Goal: Entertainment & Leisure: Consume media (video, audio)

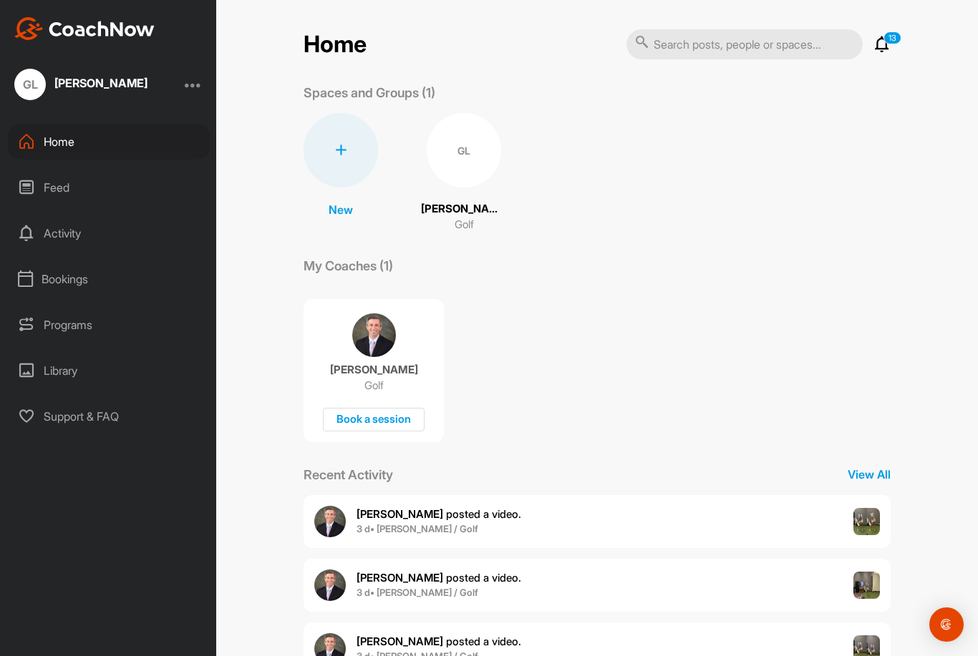
click at [896, 31] on p "13" at bounding box center [892, 37] width 18 height 13
click at [876, 39] on icon at bounding box center [881, 44] width 17 height 17
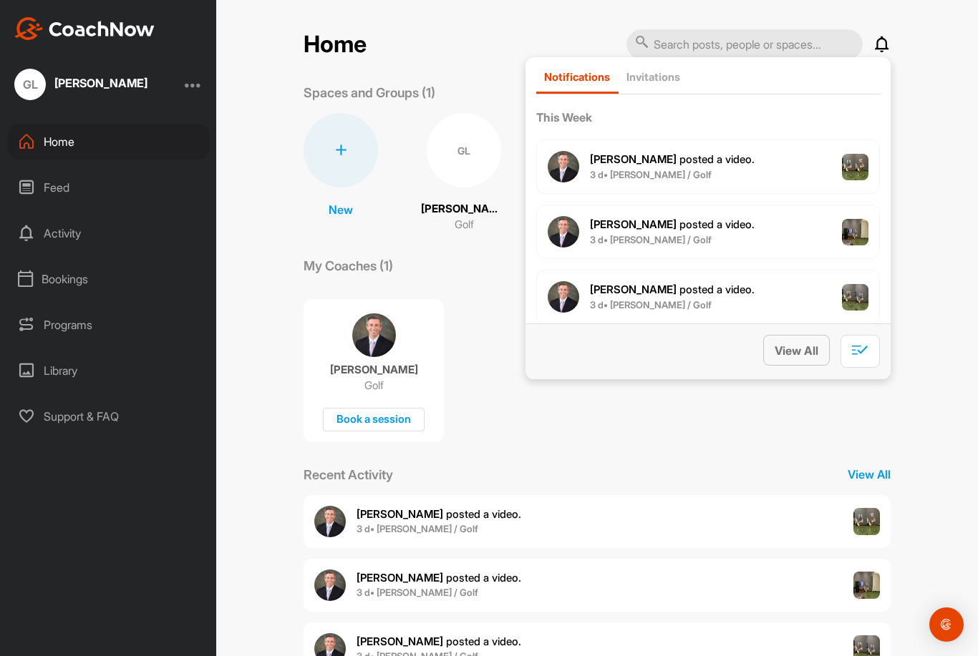
click at [800, 344] on span "View All" at bounding box center [796, 351] width 44 height 14
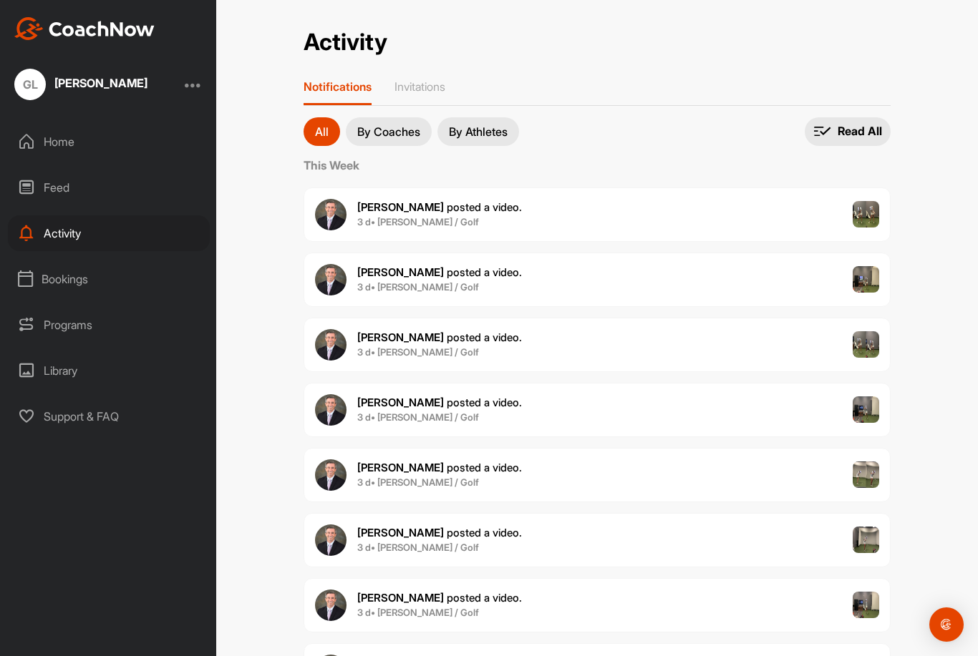
click at [61, 170] on div "Feed" at bounding box center [109, 188] width 202 height 36
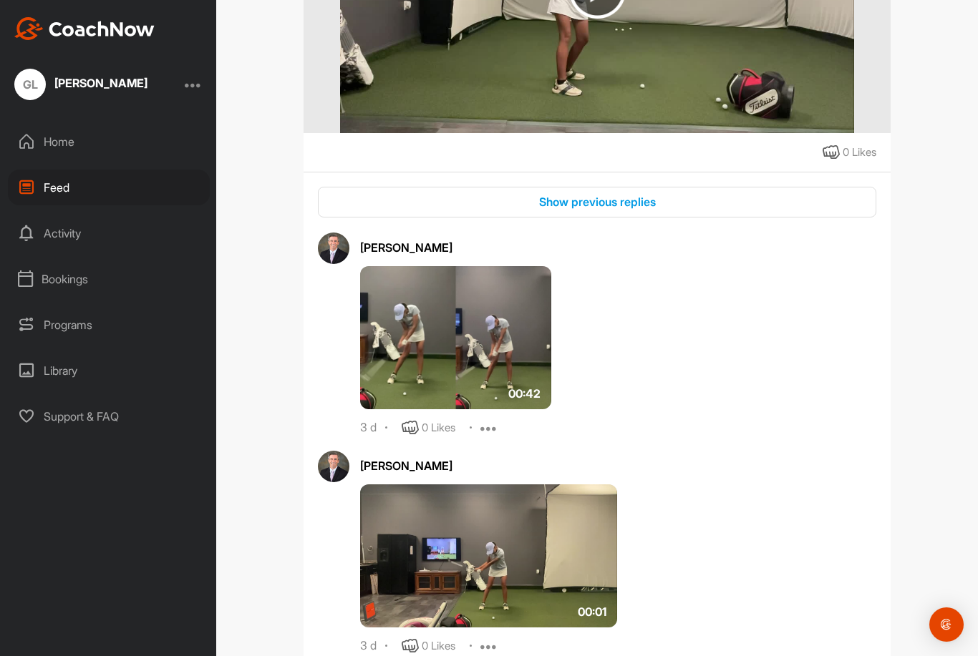
scroll to position [406, 0]
click at [359, 193] on div "Show previous replies" at bounding box center [596, 201] width 535 height 17
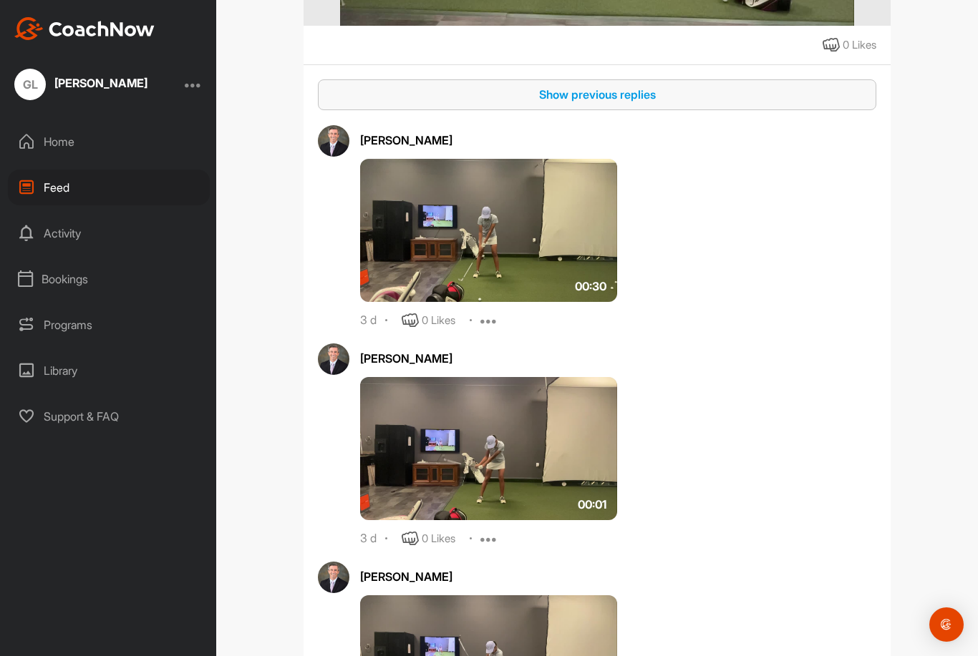
scroll to position [527, 0]
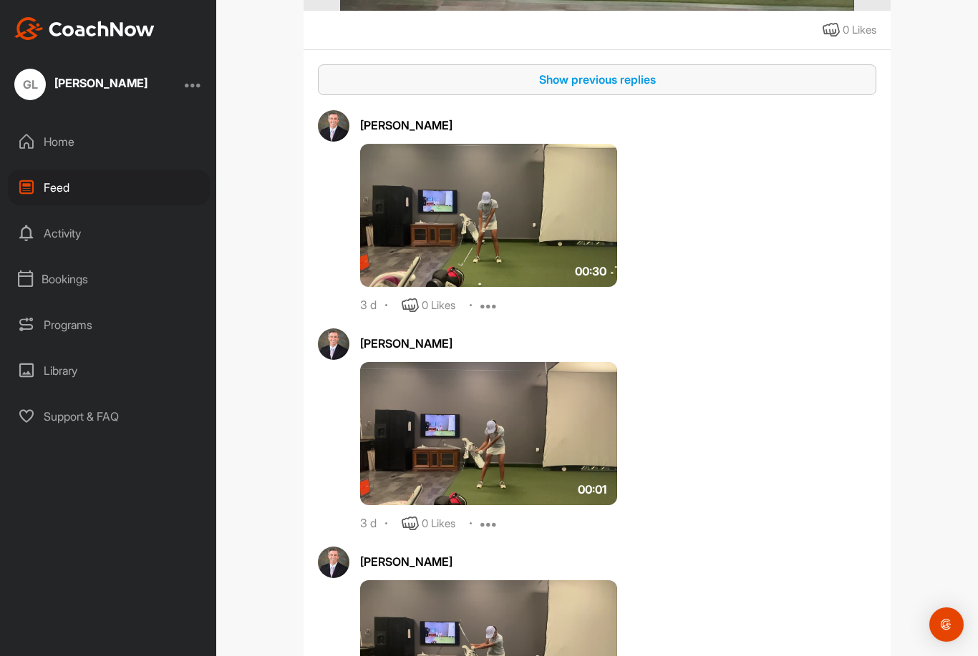
click at [387, 218] on img at bounding box center [488, 215] width 257 height 143
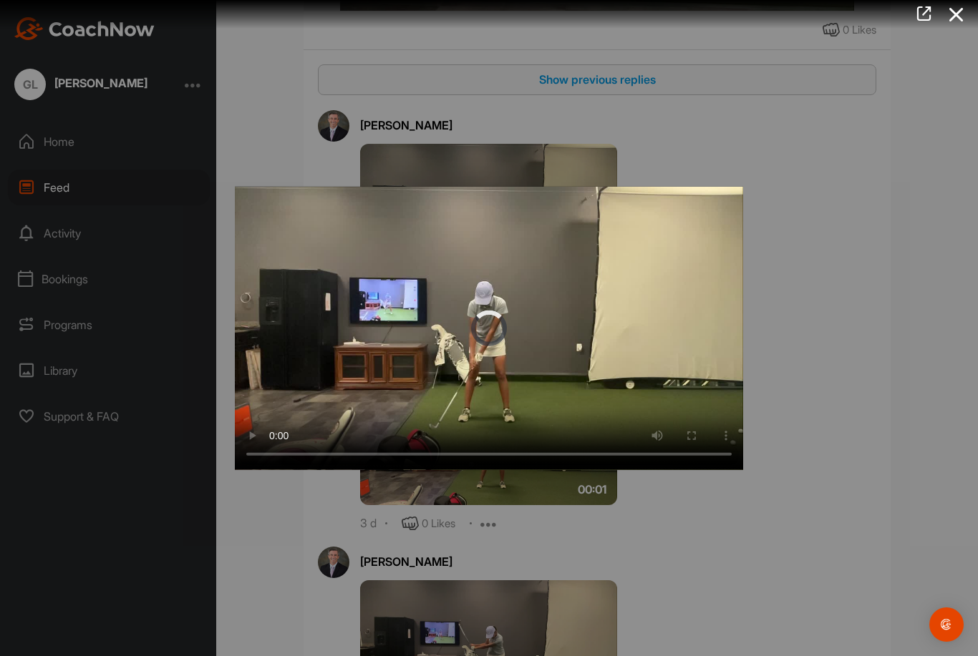
click at [489, 317] on video "Video Player" at bounding box center [489, 327] width 508 height 283
click at [238, 157] on div at bounding box center [489, 328] width 978 height 656
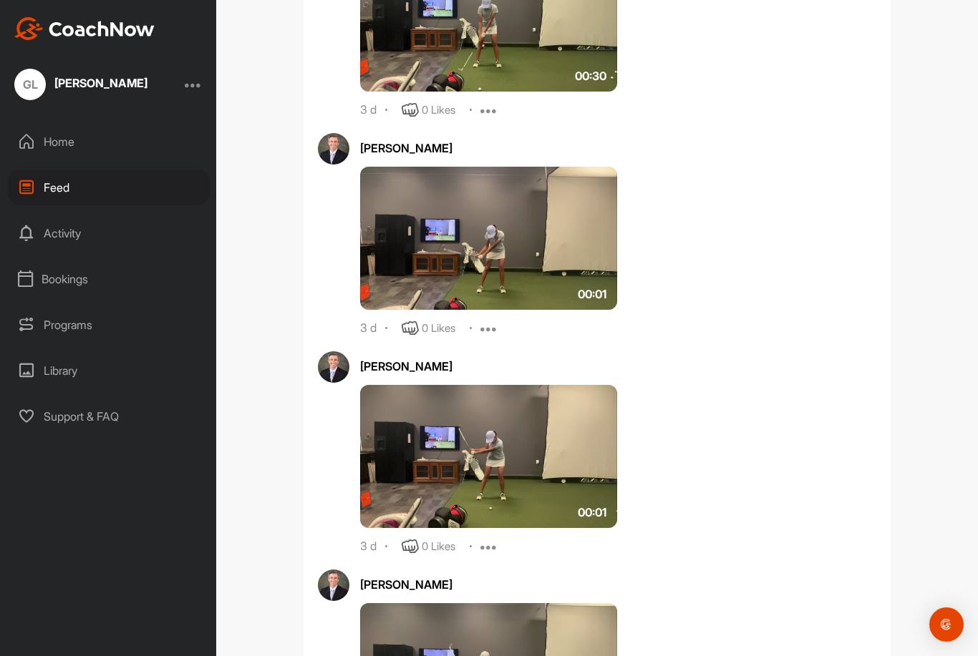
scroll to position [731, 0]
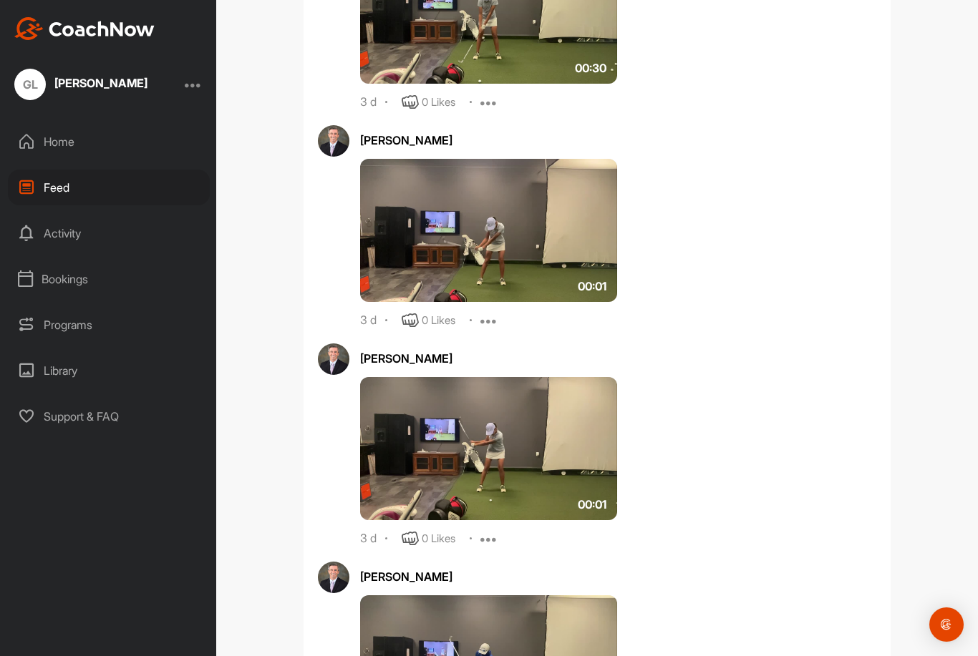
click at [402, 231] on img at bounding box center [488, 230] width 257 height 143
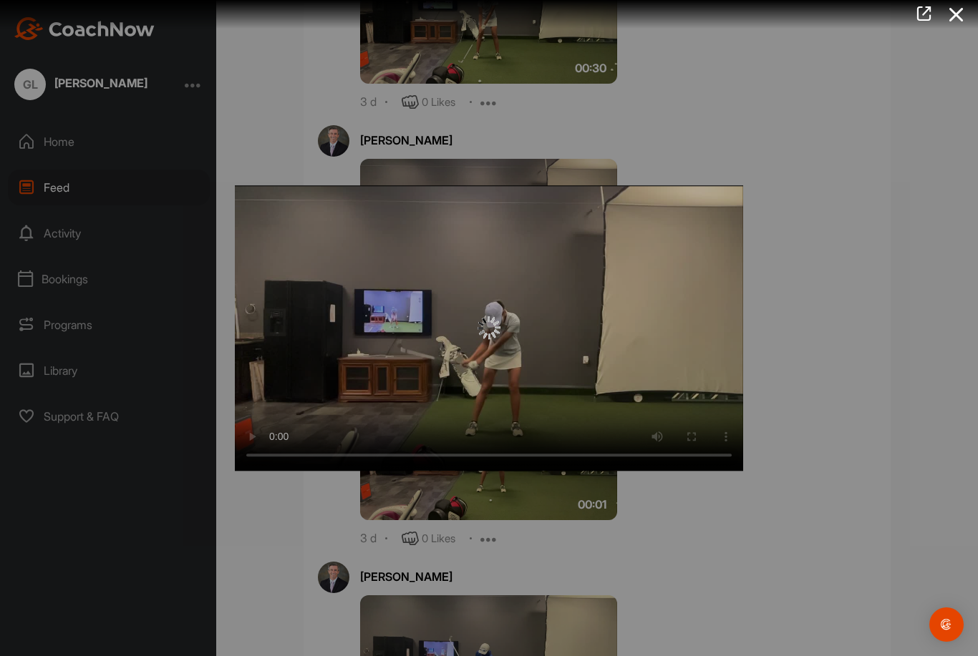
click at [490, 321] on video "Video Player" at bounding box center [489, 328] width 508 height 286
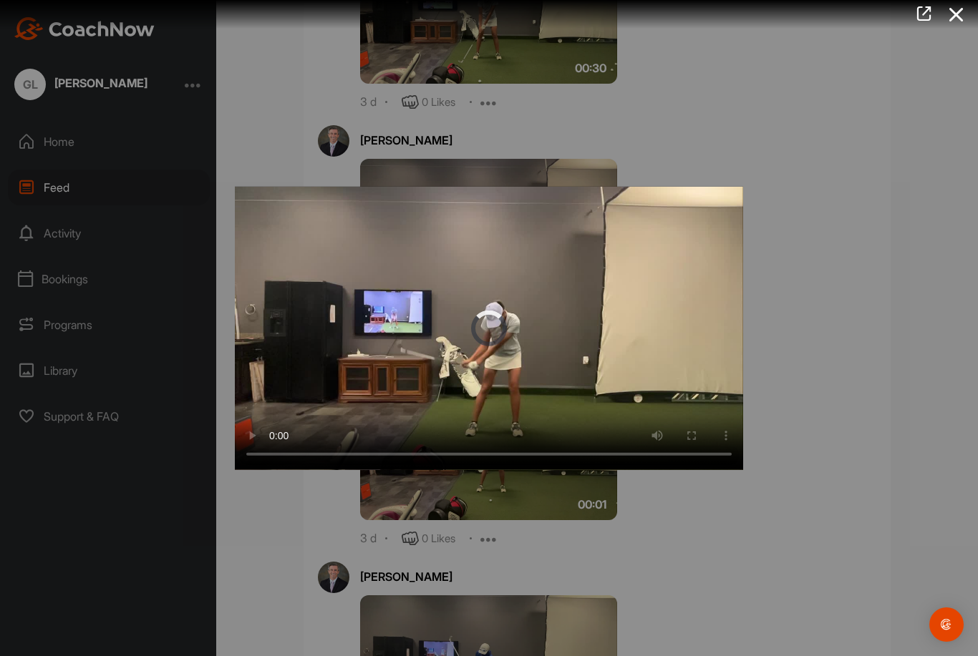
click at [479, 326] on video "Video Player" at bounding box center [489, 327] width 508 height 283
click at [312, 255] on video "Video Player" at bounding box center [489, 327] width 508 height 283
click at [252, 117] on div at bounding box center [489, 328] width 978 height 656
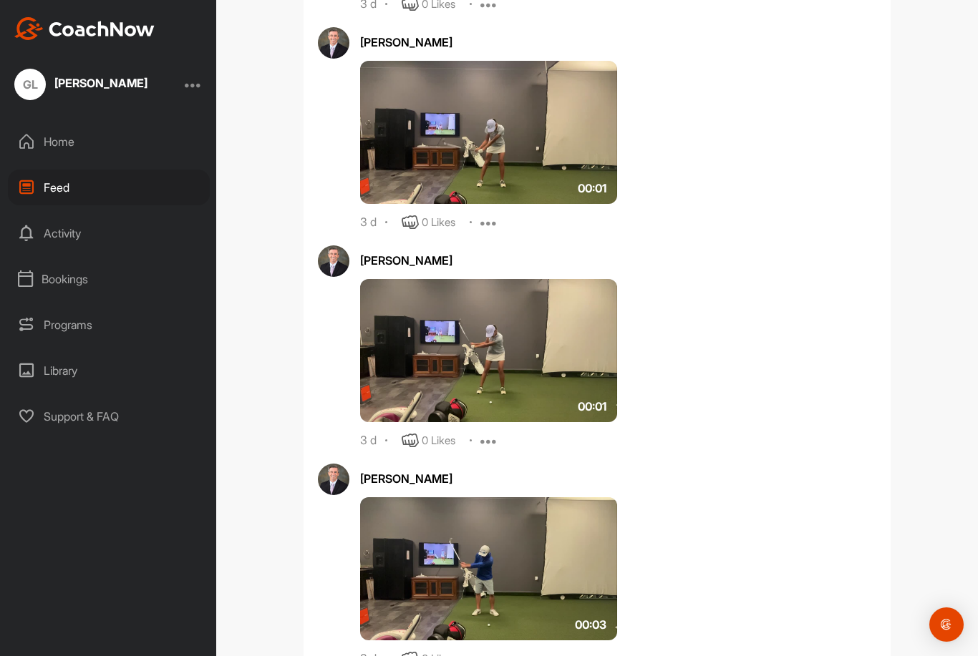
scroll to position [988, 0]
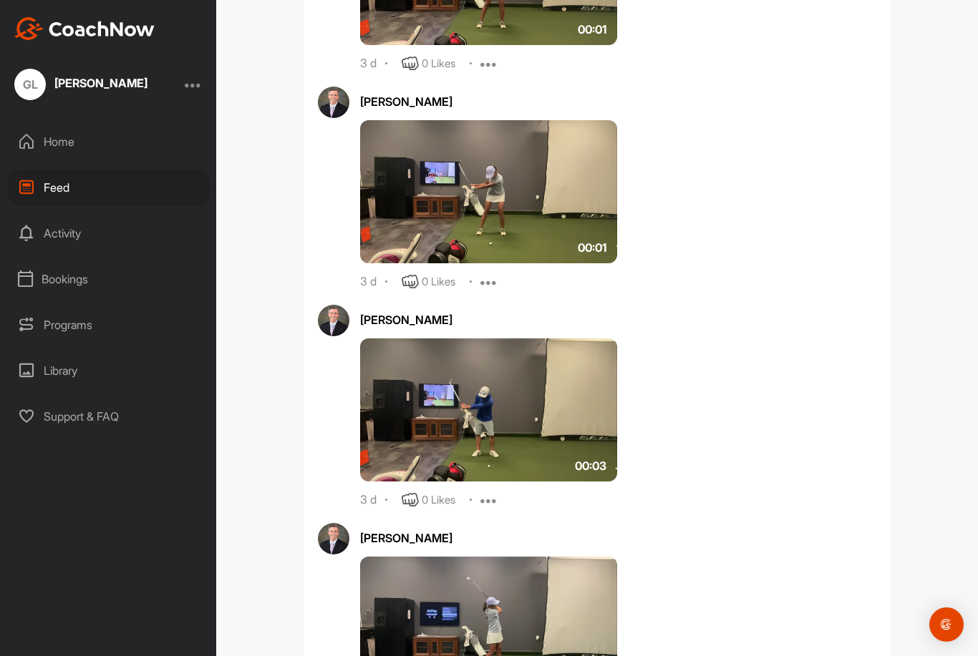
click at [404, 209] on img at bounding box center [488, 191] width 257 height 143
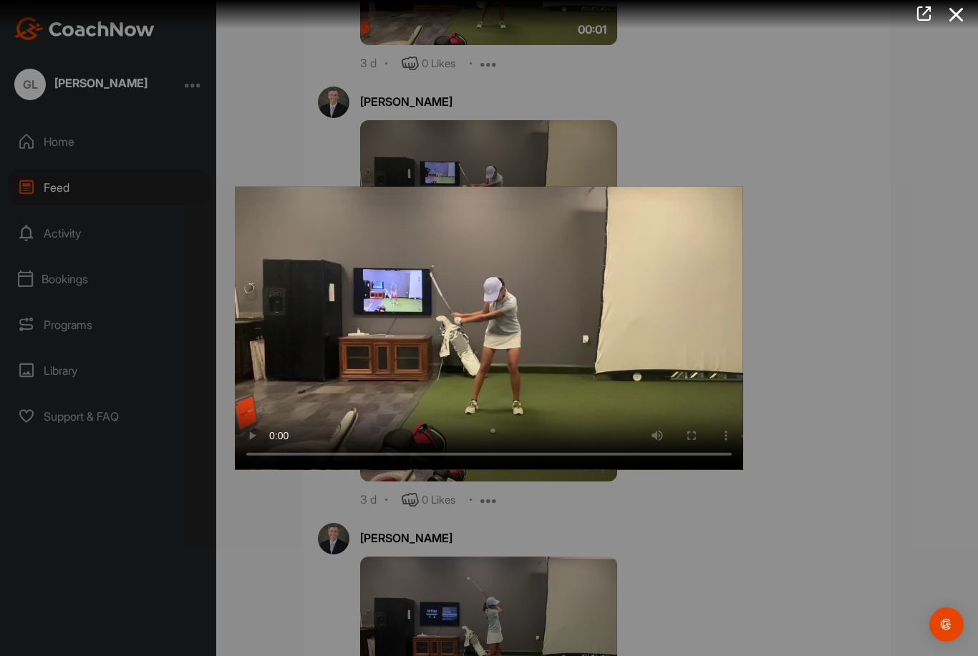
click at [472, 324] on video "Video Player" at bounding box center [489, 327] width 508 height 283
click at [453, 324] on video "Video Player" at bounding box center [489, 327] width 508 height 283
click at [361, 281] on video "Video Player" at bounding box center [489, 327] width 508 height 283
click at [325, 252] on video "Video Player" at bounding box center [489, 327] width 508 height 283
click at [253, 99] on div at bounding box center [489, 328] width 978 height 656
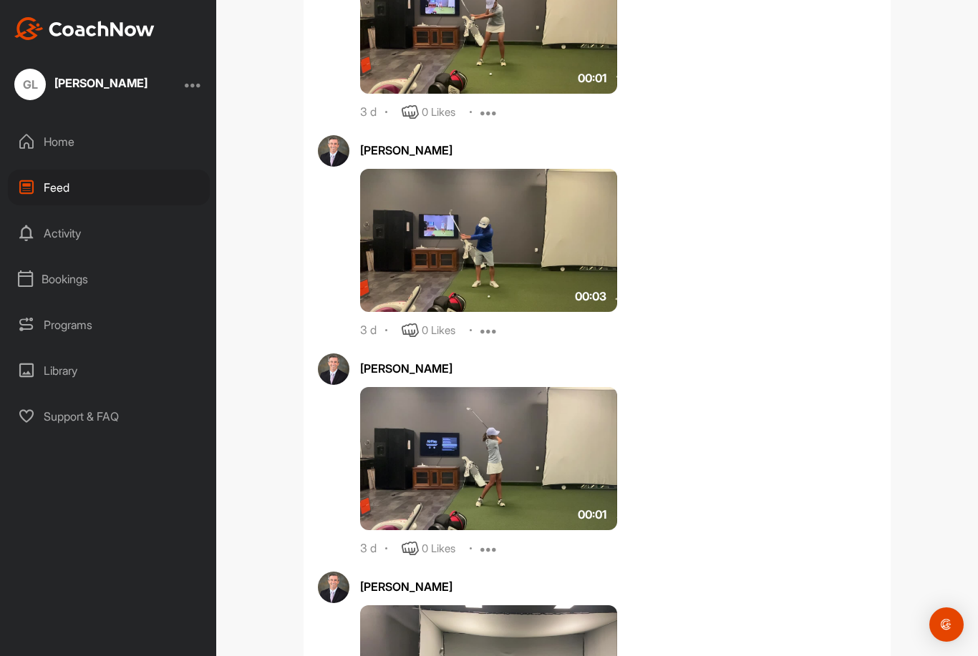
scroll to position [1158, 0]
click at [389, 218] on img at bounding box center [488, 239] width 257 height 143
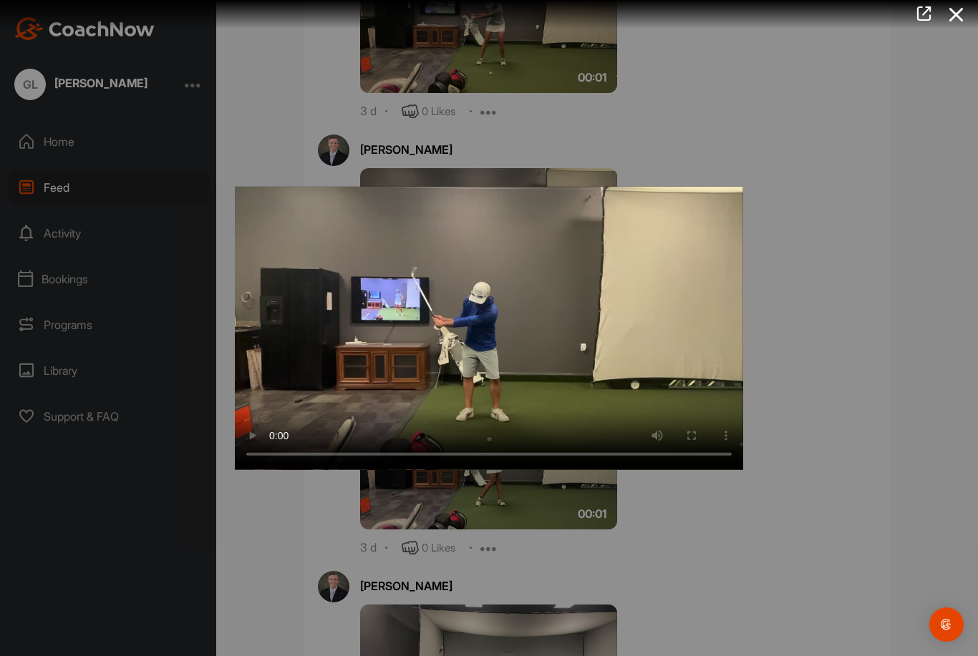
click at [490, 331] on video "Video Player" at bounding box center [489, 327] width 508 height 283
click at [357, 302] on video "Video Player" at bounding box center [489, 327] width 508 height 283
click at [487, 329] on video "Video Player" at bounding box center [489, 327] width 508 height 283
click at [334, 248] on video "Video Player" at bounding box center [489, 327] width 508 height 283
click at [256, 135] on div at bounding box center [489, 328] width 978 height 656
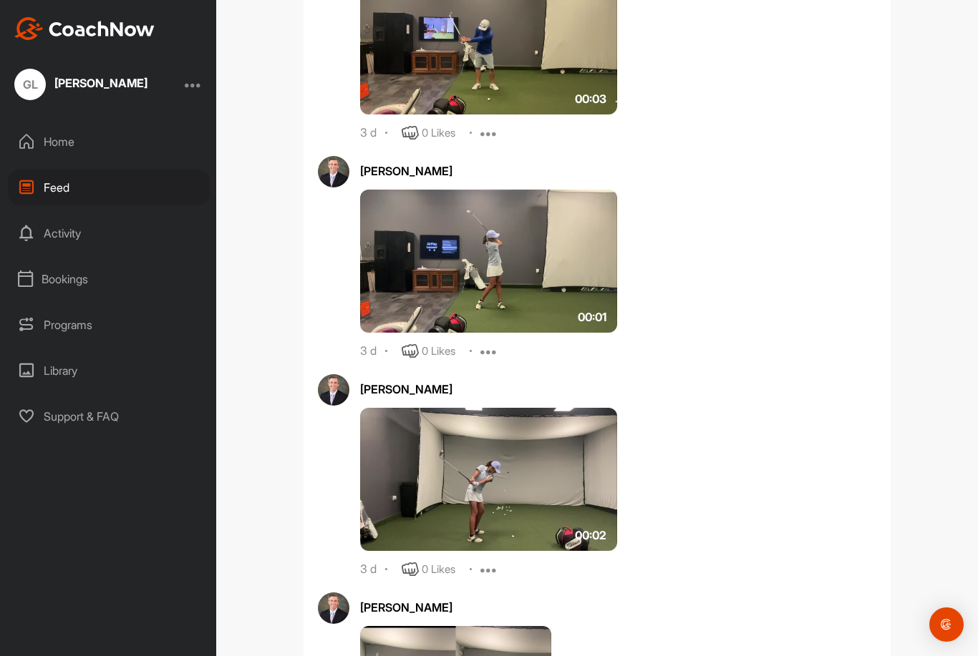
scroll to position [1378, 0]
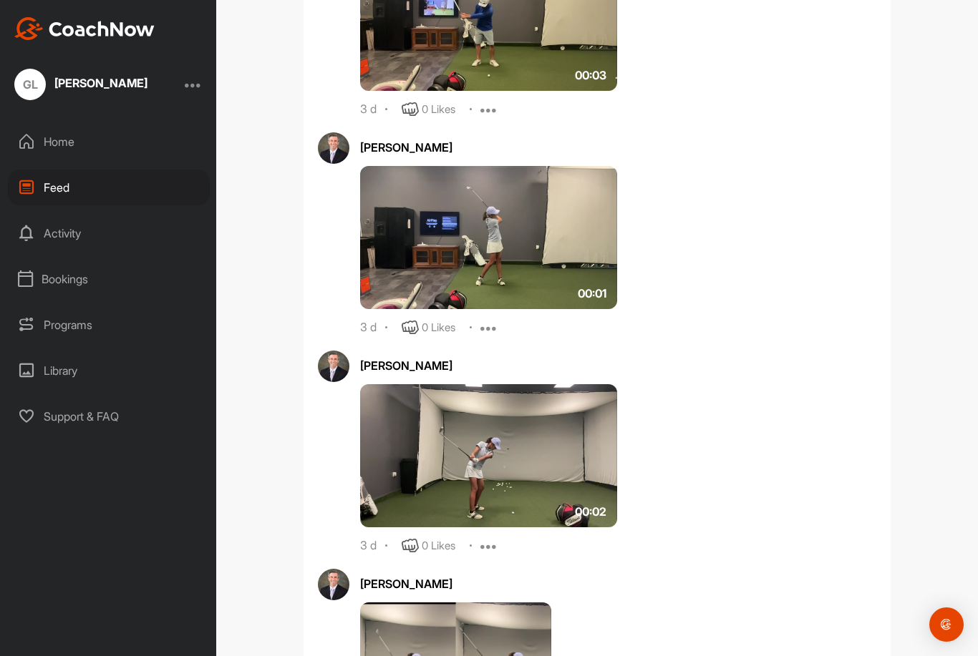
click at [392, 237] on img at bounding box center [488, 237] width 257 height 143
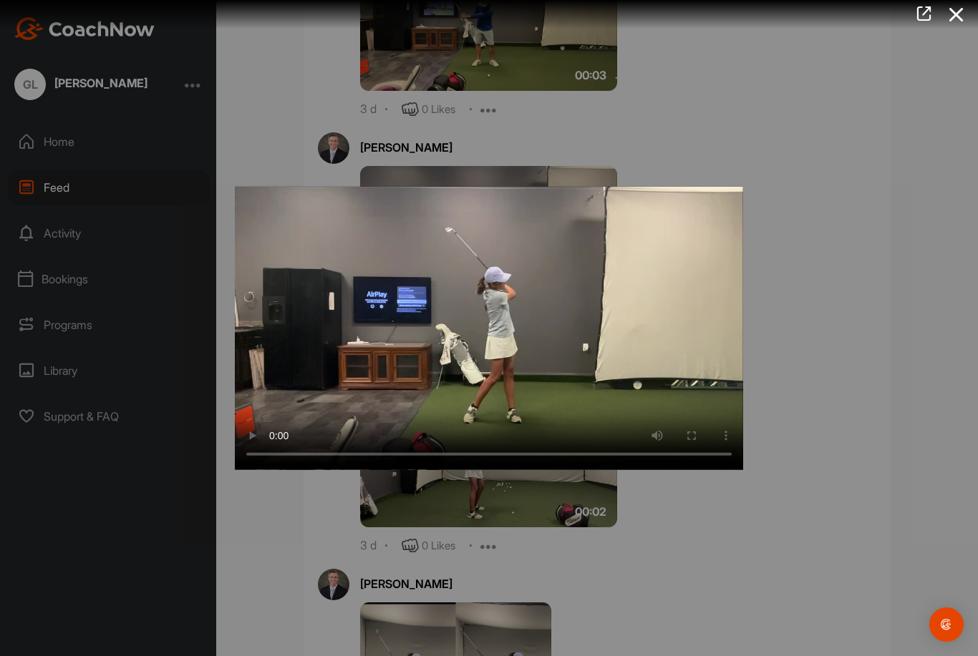
click at [462, 318] on video "Video Player" at bounding box center [489, 327] width 508 height 283
click at [262, 120] on div at bounding box center [489, 328] width 978 height 656
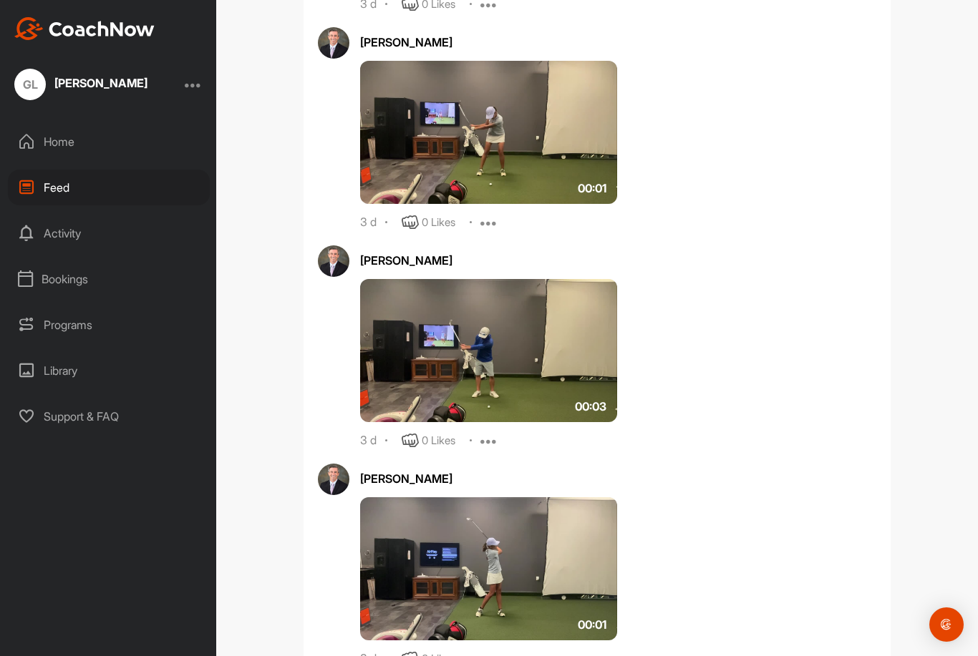
scroll to position [1048, 0]
click at [403, 160] on img at bounding box center [488, 131] width 257 height 143
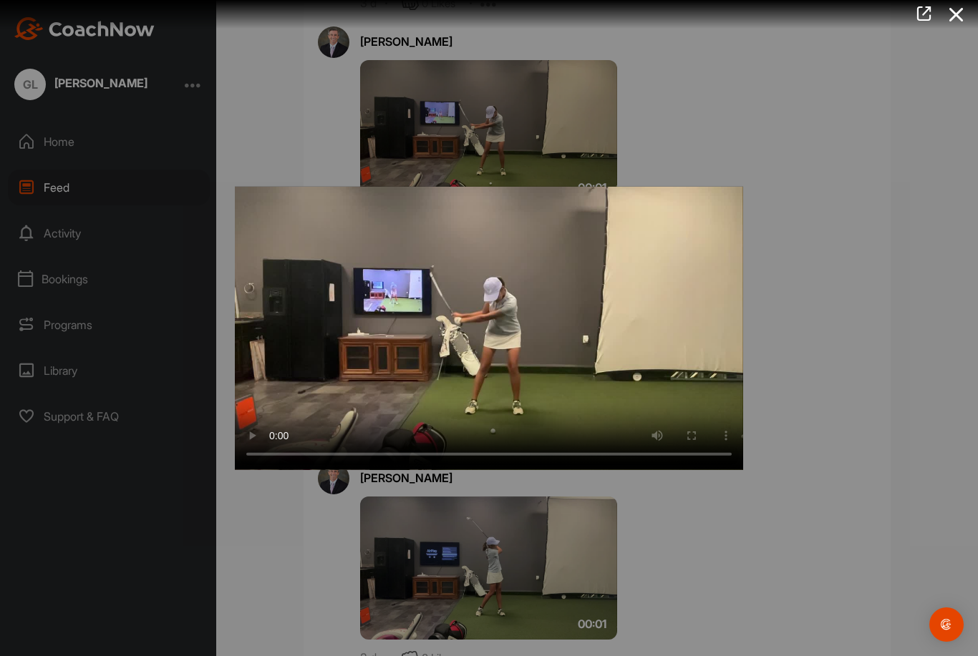
click at [478, 321] on video "Video Player" at bounding box center [489, 327] width 508 height 283
click at [307, 251] on video "Video Player" at bounding box center [489, 327] width 508 height 283
click at [280, 138] on div at bounding box center [489, 328] width 978 height 656
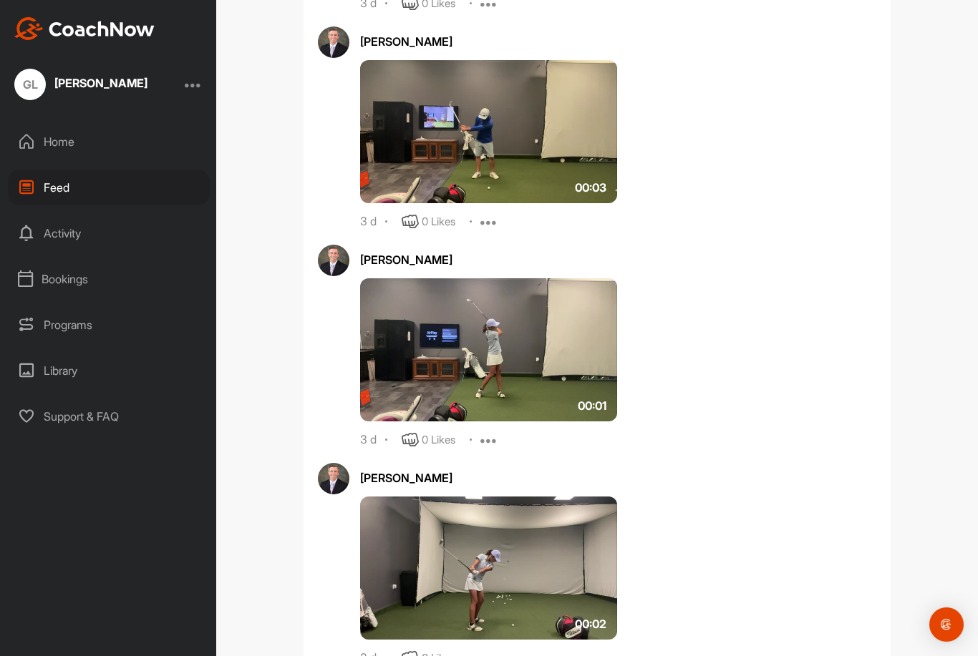
scroll to position [1268, 0]
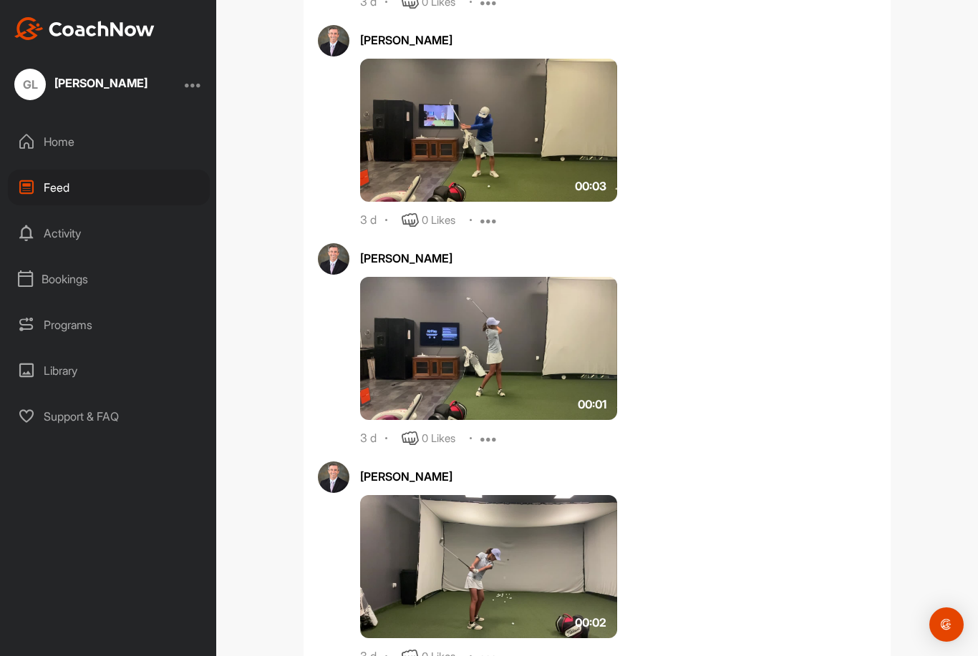
click at [401, 147] on img at bounding box center [488, 130] width 257 height 143
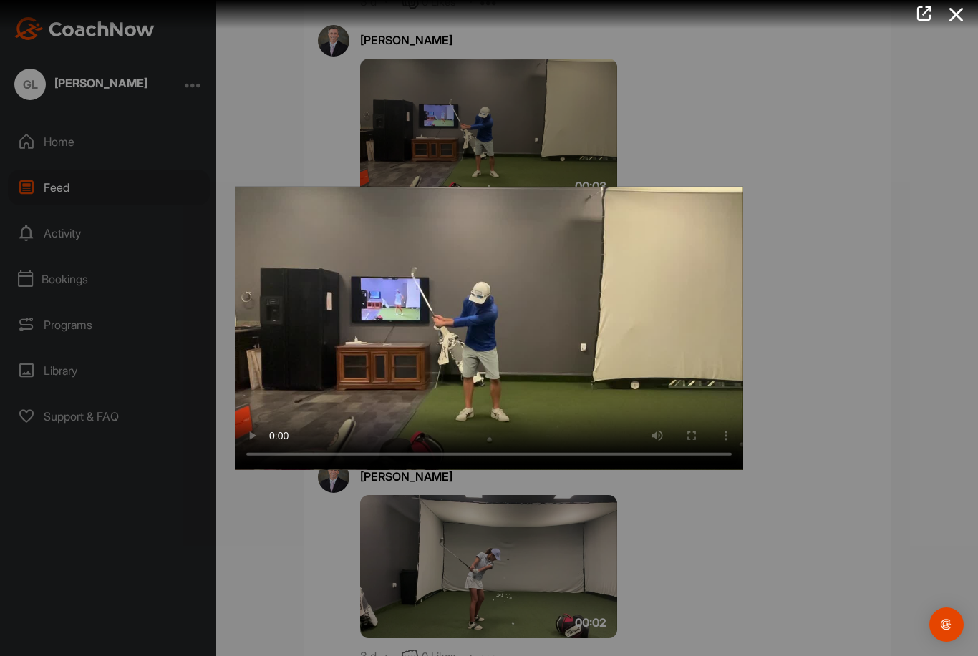
click at [465, 332] on video "Video Player" at bounding box center [489, 327] width 508 height 283
click at [288, 118] on div at bounding box center [489, 328] width 978 height 656
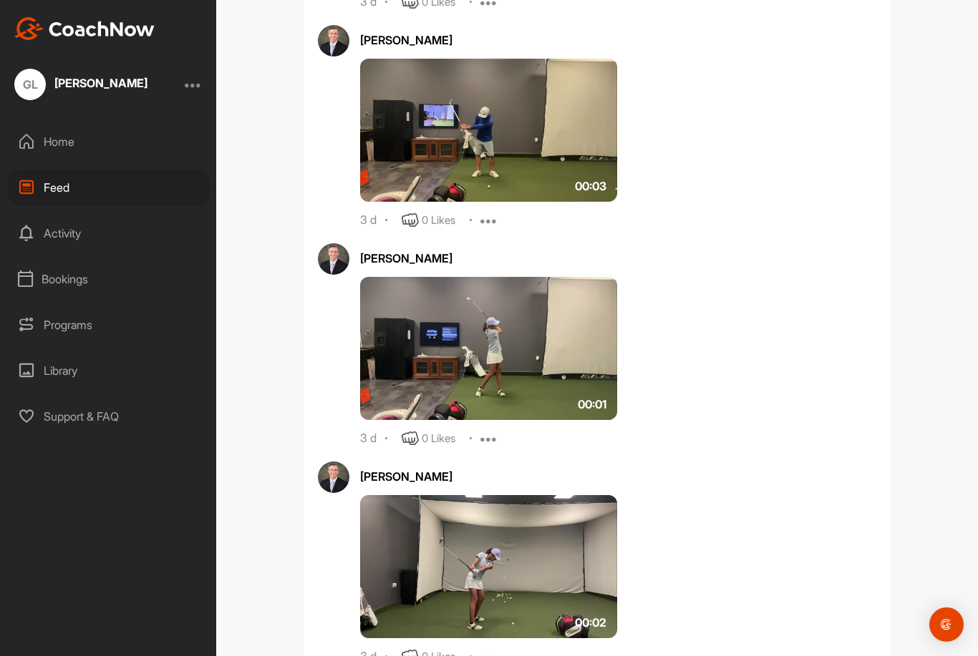
click at [424, 329] on img at bounding box center [488, 348] width 257 height 143
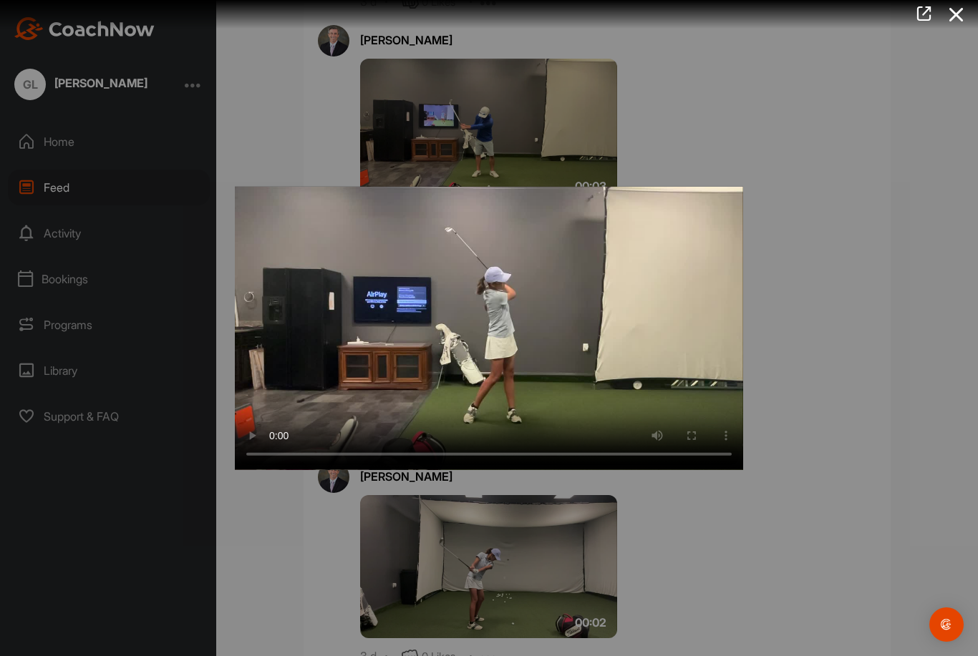
click at [443, 318] on video "Video Player" at bounding box center [489, 327] width 508 height 283
click at [281, 118] on div at bounding box center [489, 328] width 978 height 656
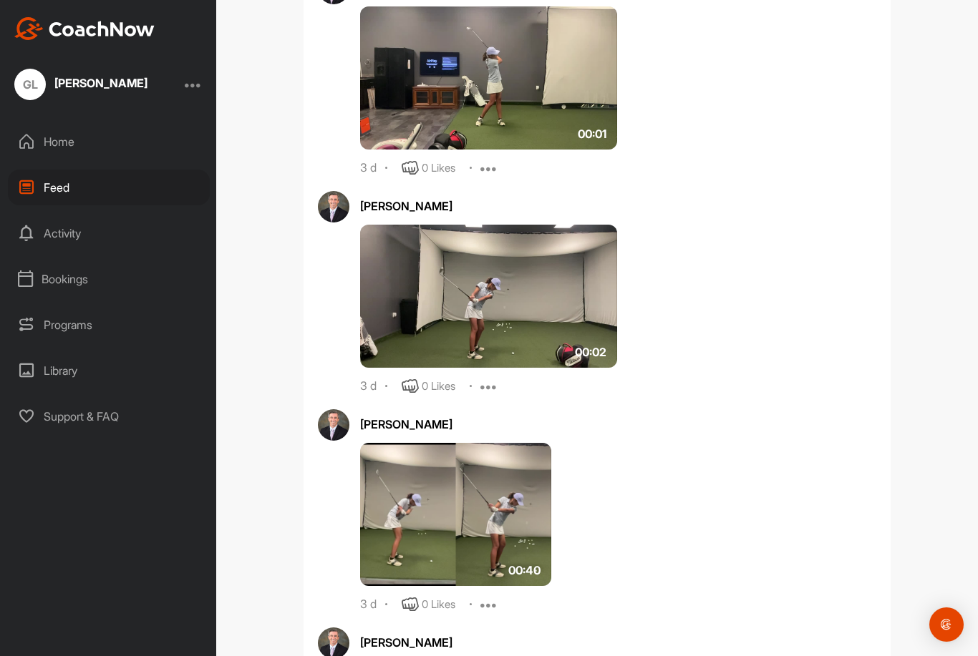
scroll to position [1560, 0]
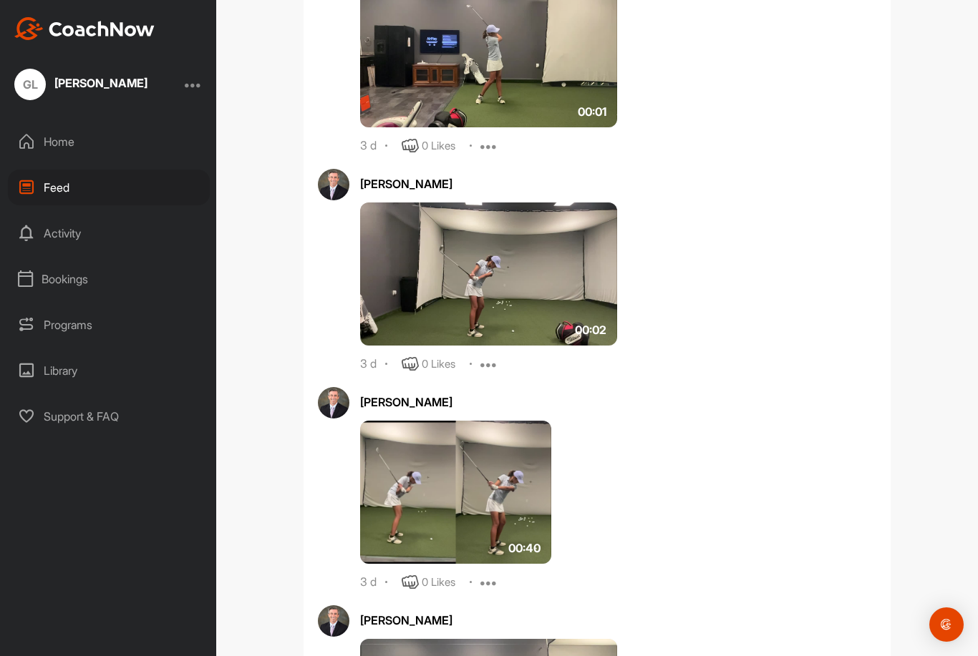
click at [412, 268] on img at bounding box center [488, 274] width 257 height 143
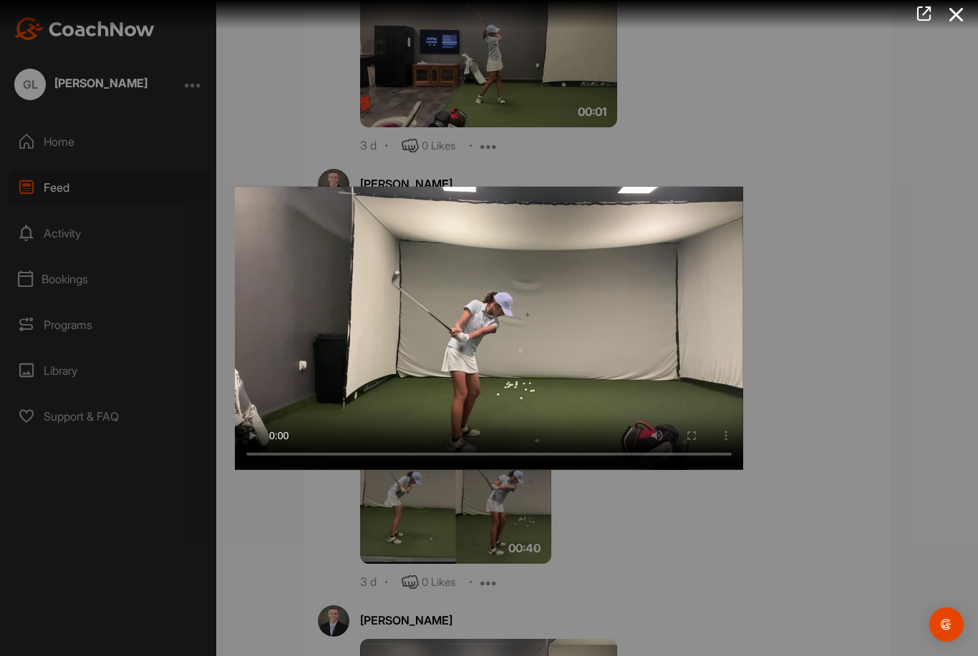
click at [458, 318] on video "Video Player" at bounding box center [489, 327] width 508 height 283
click at [457, 316] on video "Video Player" at bounding box center [489, 327] width 508 height 283
click at [253, 99] on div at bounding box center [489, 328] width 978 height 656
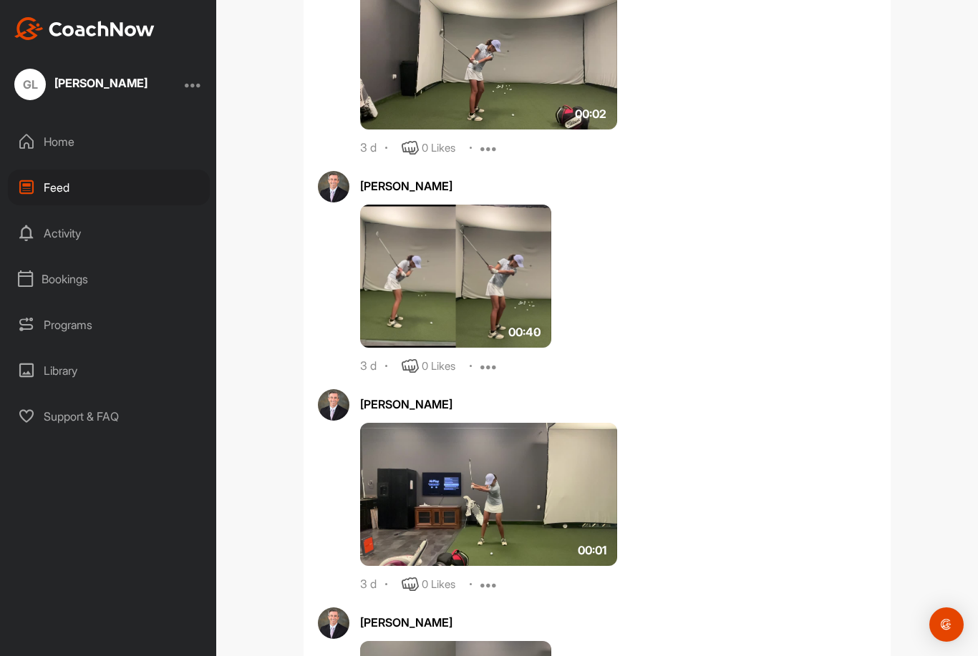
scroll to position [1784, 0]
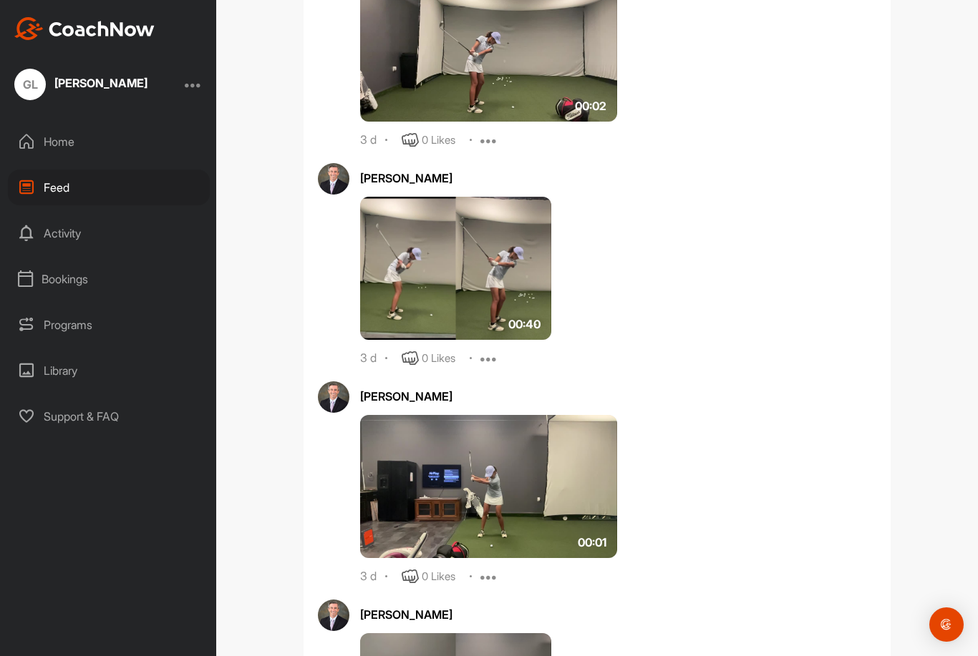
click at [400, 266] on img at bounding box center [455, 268] width 191 height 143
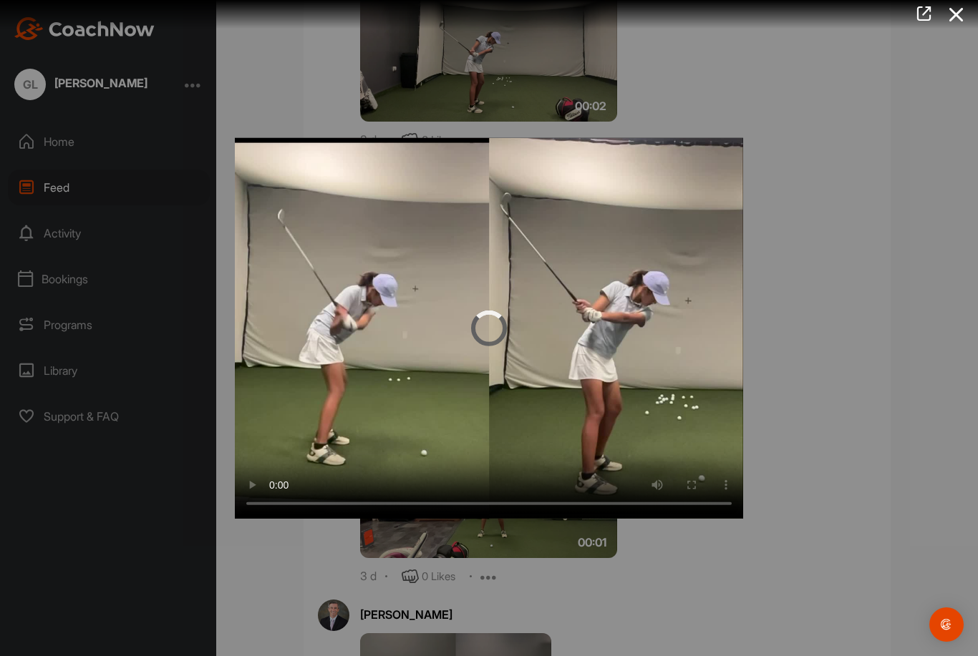
click at [463, 312] on video "Video Player" at bounding box center [489, 327] width 508 height 381
click at [251, 105] on div at bounding box center [489, 328] width 978 height 656
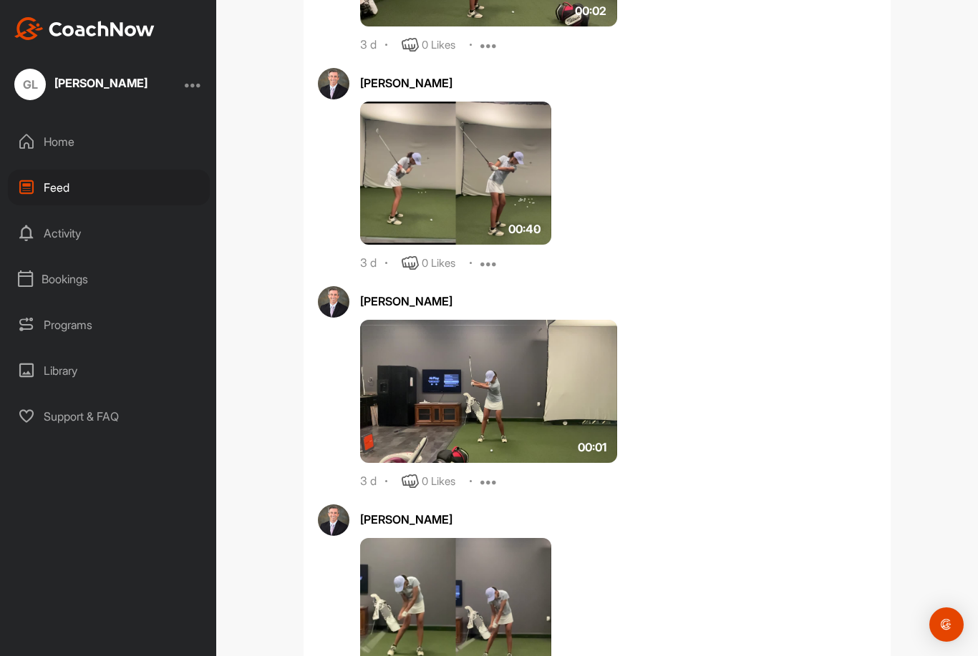
scroll to position [2076, 0]
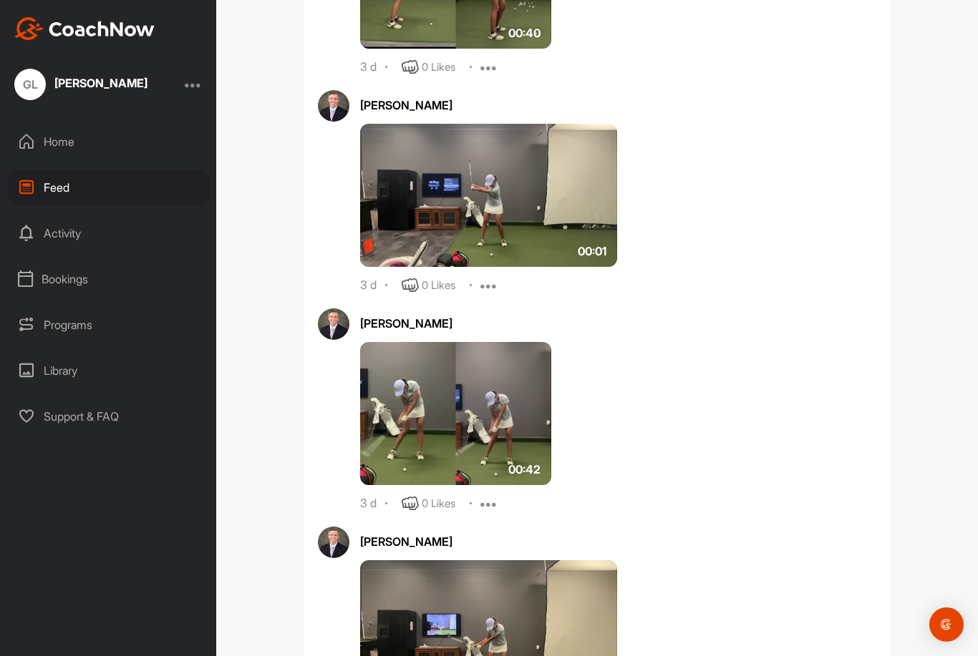
click at [407, 210] on img at bounding box center [488, 195] width 257 height 143
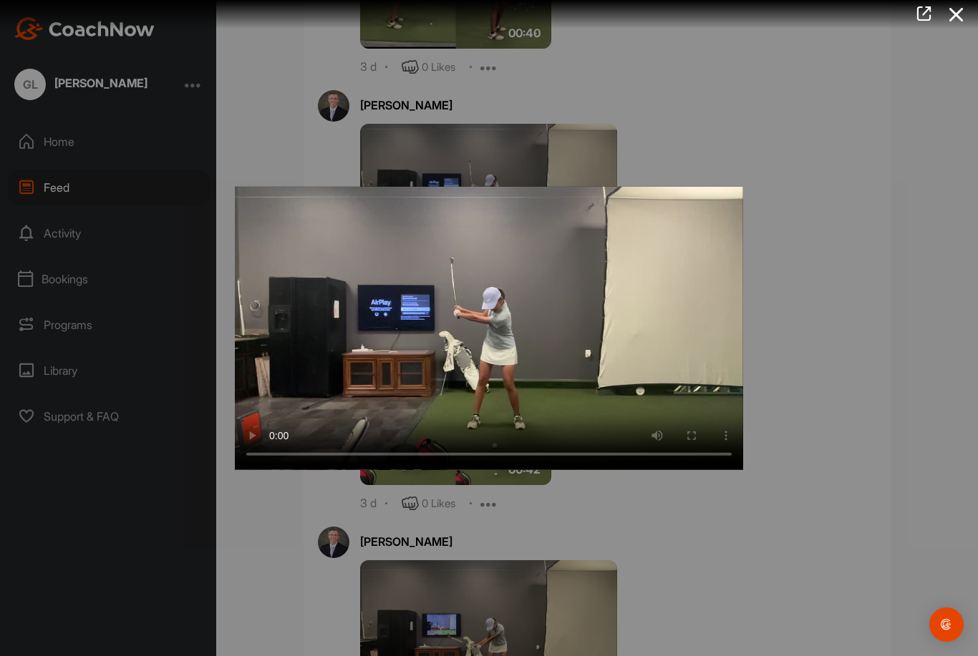
click at [448, 301] on video "Video Player" at bounding box center [489, 327] width 508 height 283
click at [273, 126] on div at bounding box center [489, 328] width 978 height 656
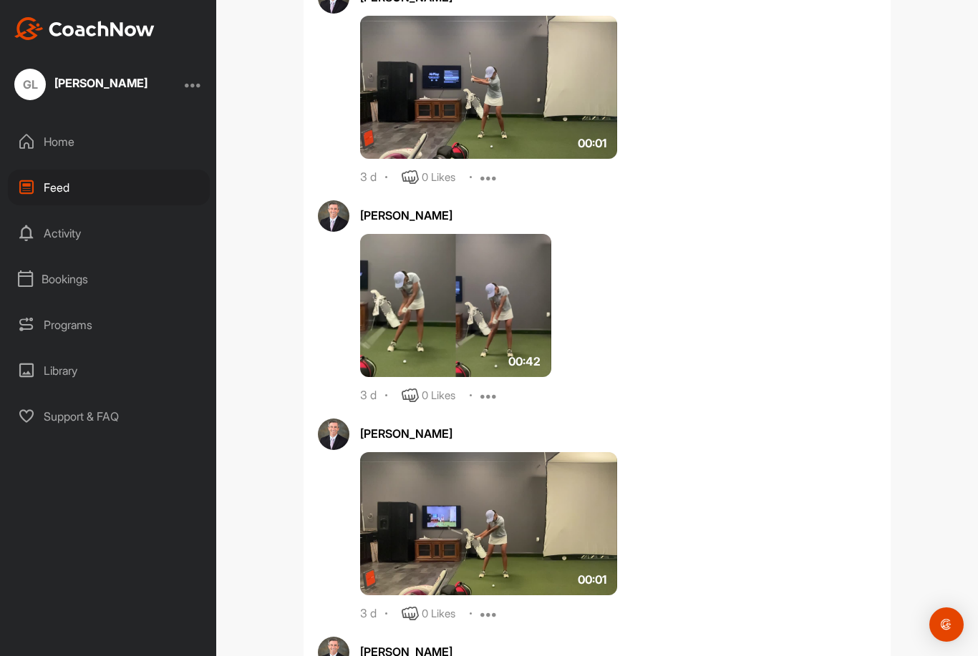
scroll to position [2328, 0]
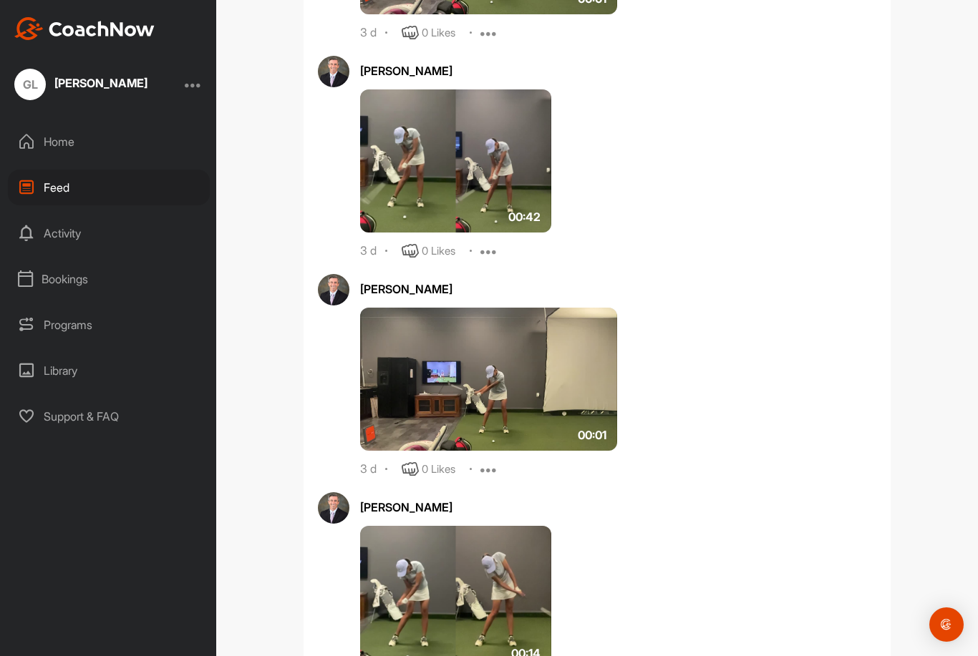
click at [405, 180] on img at bounding box center [455, 160] width 191 height 143
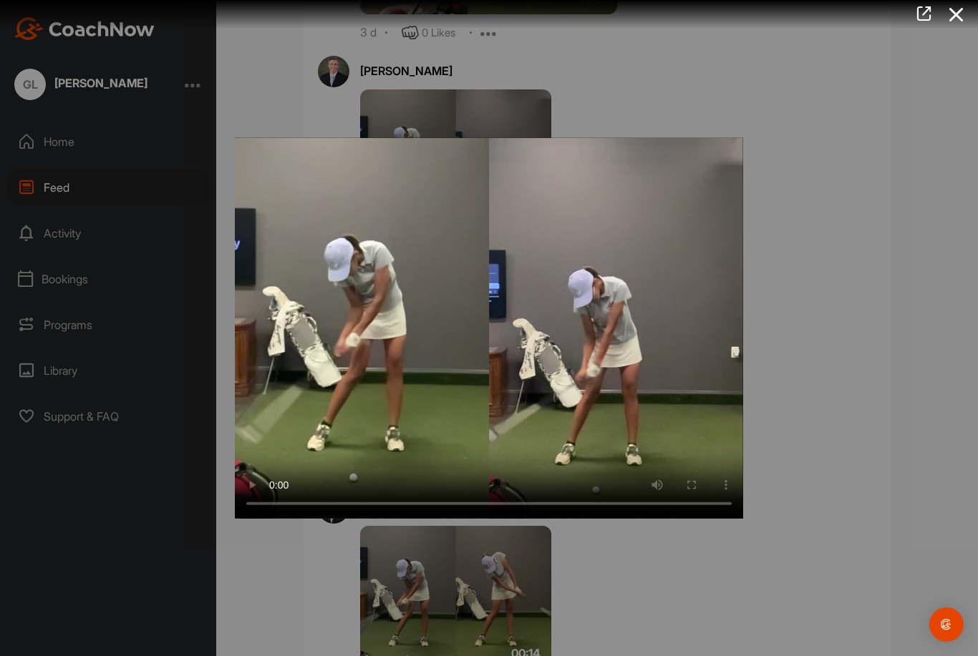
click at [404, 299] on video "Video Player" at bounding box center [489, 327] width 508 height 381
click at [313, 260] on video "Video Player" at bounding box center [489, 327] width 508 height 381
click at [267, 110] on div at bounding box center [489, 328] width 978 height 656
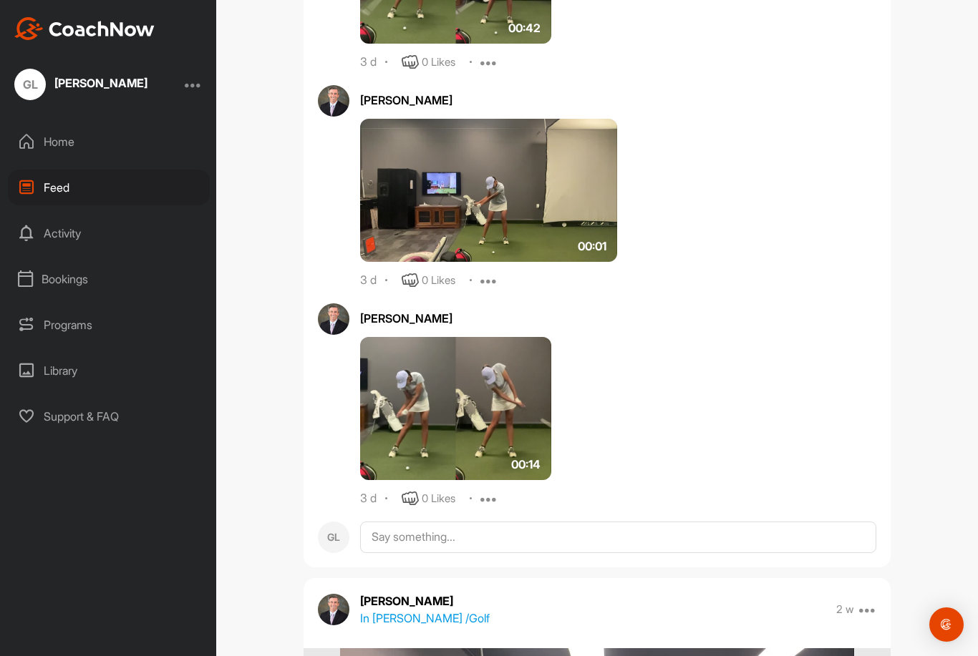
scroll to position [2518, 0]
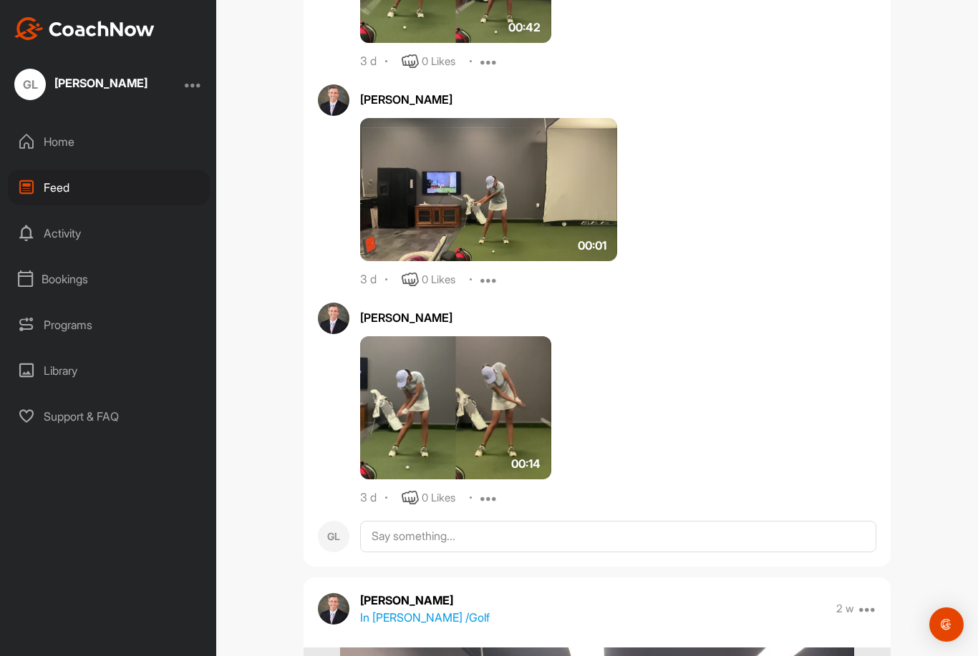
click at [431, 198] on img at bounding box center [488, 189] width 257 height 143
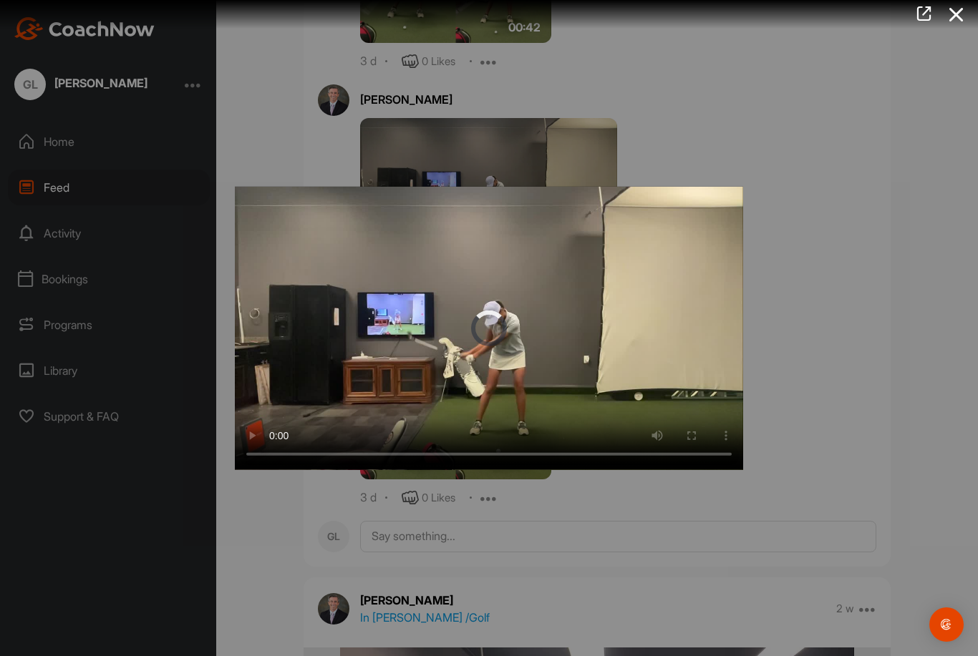
click at [460, 333] on video "Video Player" at bounding box center [489, 327] width 508 height 283
click at [269, 159] on div at bounding box center [489, 328] width 978 height 656
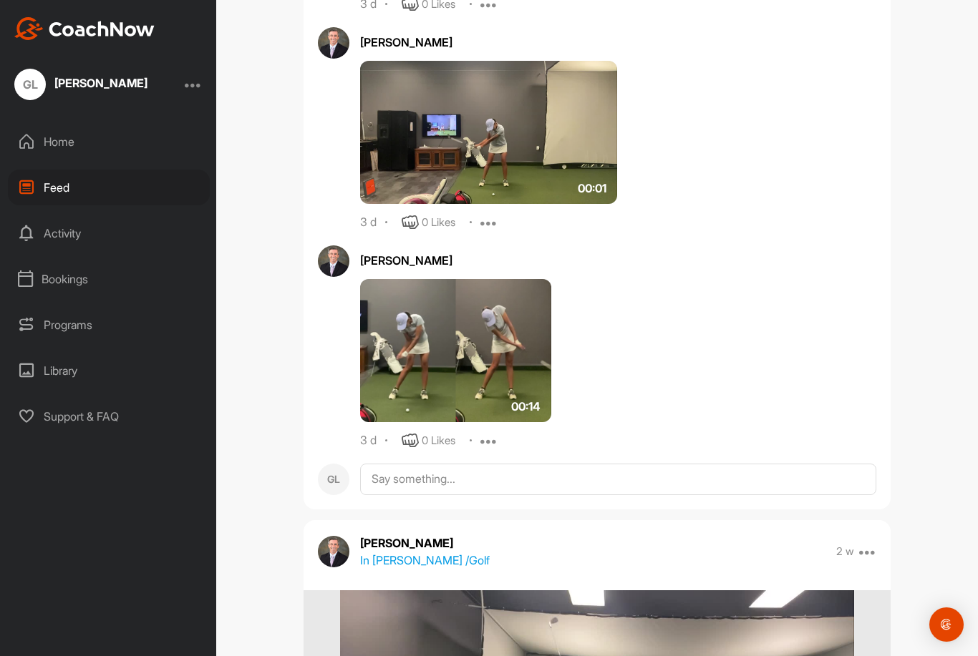
scroll to position [2576, 0]
click at [379, 319] on img at bounding box center [455, 349] width 191 height 143
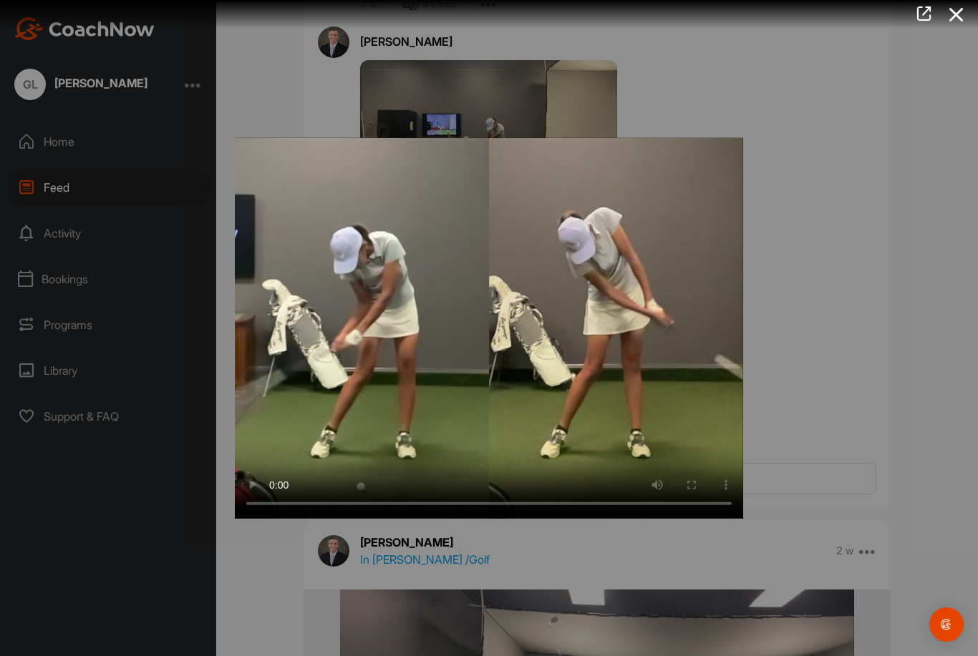
click at [475, 323] on video "Video Player" at bounding box center [489, 327] width 508 height 381
click at [331, 250] on video "Video Player" at bounding box center [489, 327] width 508 height 381
click at [319, 82] on div at bounding box center [489, 328] width 978 height 656
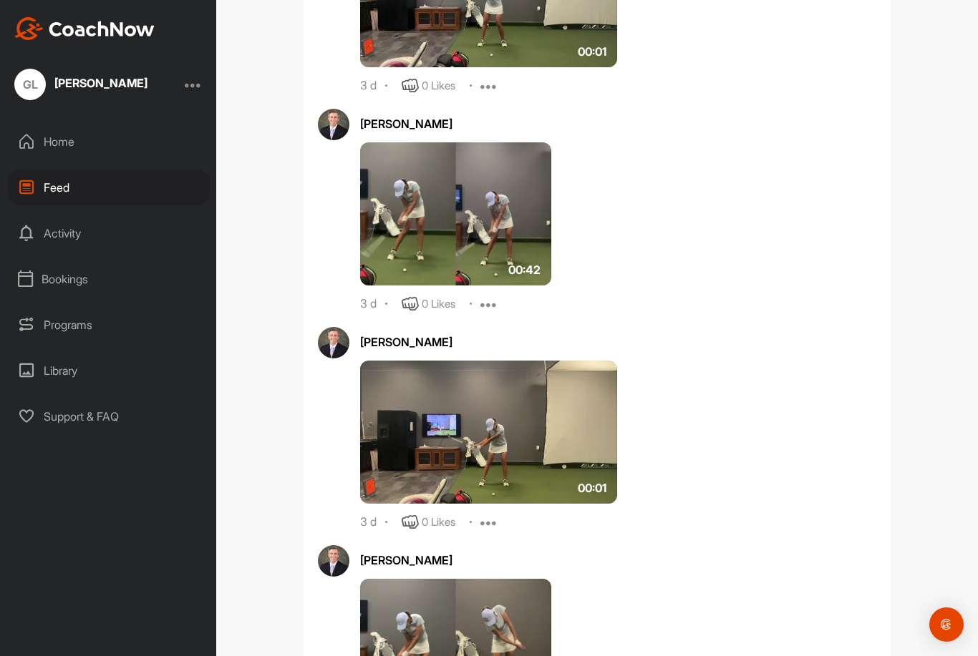
scroll to position [2271, 0]
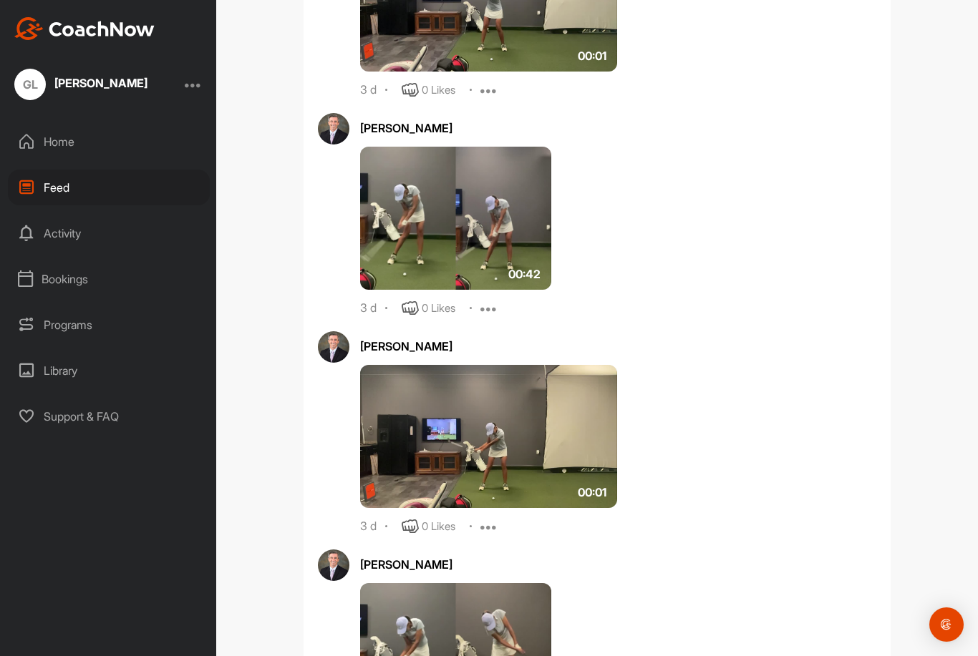
click at [400, 223] on img at bounding box center [455, 218] width 191 height 143
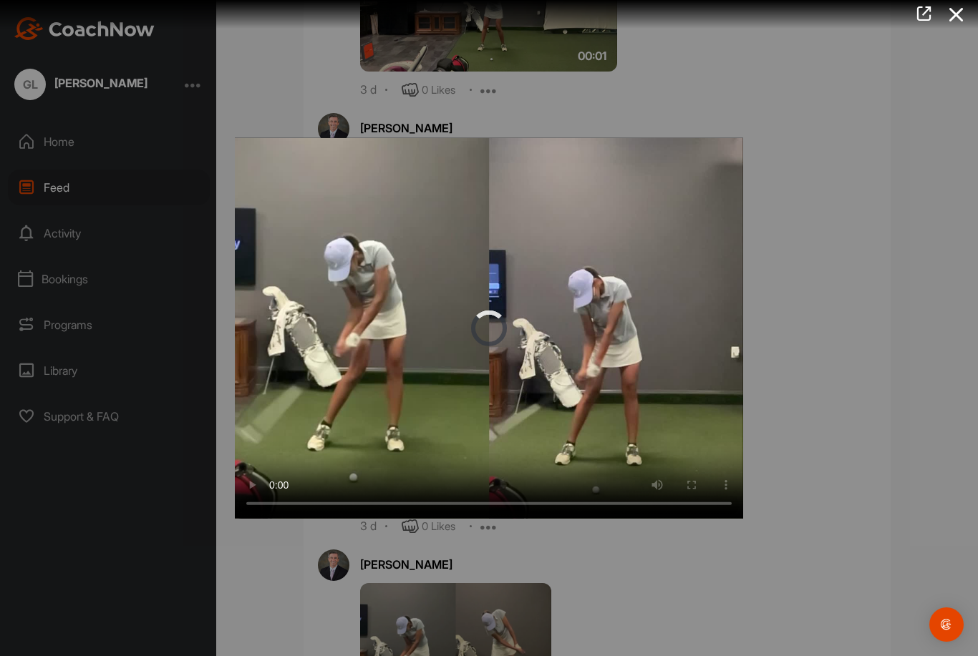
click at [487, 339] on video "Video Player" at bounding box center [489, 327] width 508 height 381
click at [346, 253] on video "Video Player" at bounding box center [489, 327] width 508 height 381
click at [261, 77] on div at bounding box center [489, 328] width 978 height 656
